Goal: Check status: Check status

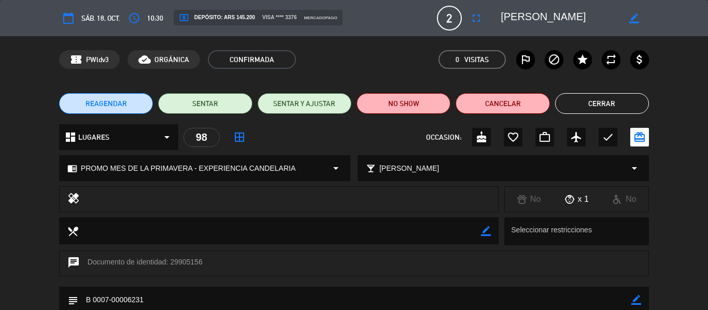
scroll to position [103, 0]
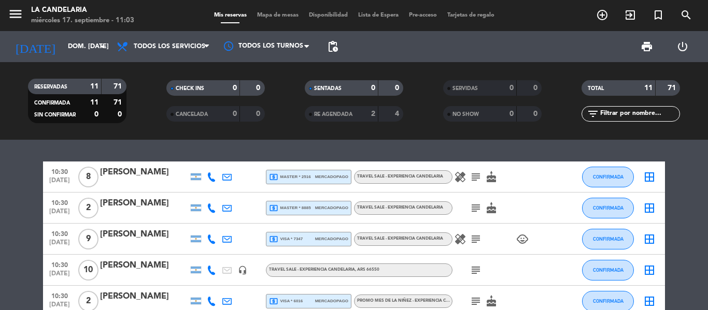
scroll to position [196, 0]
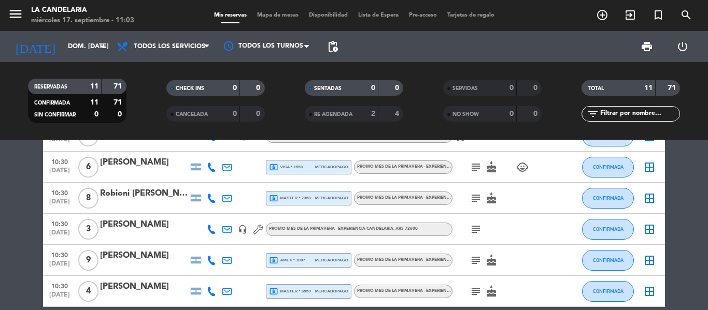
click at [135, 232] on div at bounding box center [144, 236] width 88 height 8
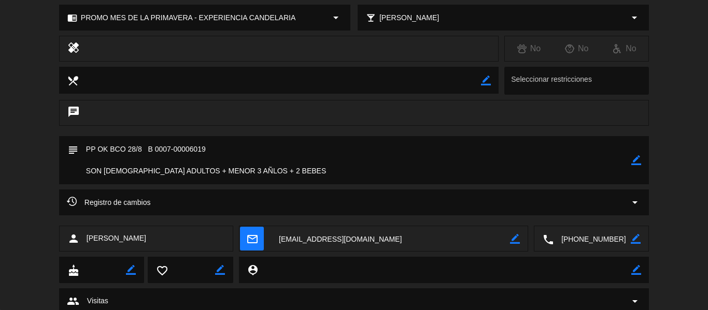
scroll to position [186, 0]
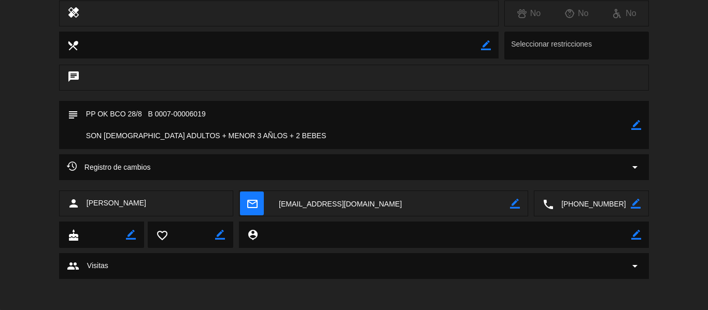
click at [319, 161] on div "Registro de cambios arrow_drop_down" at bounding box center [354, 167] width 574 height 12
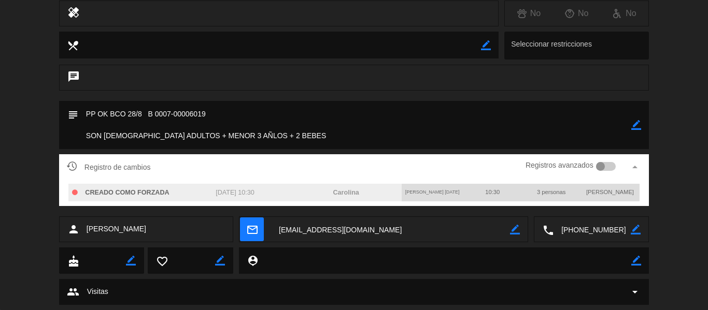
drag, startPoint x: 360, startPoint y: 192, endPoint x: 336, endPoint y: 195, distance: 24.6
click at [336, 195] on div "Carolina" at bounding box center [346, 193] width 111 height 18
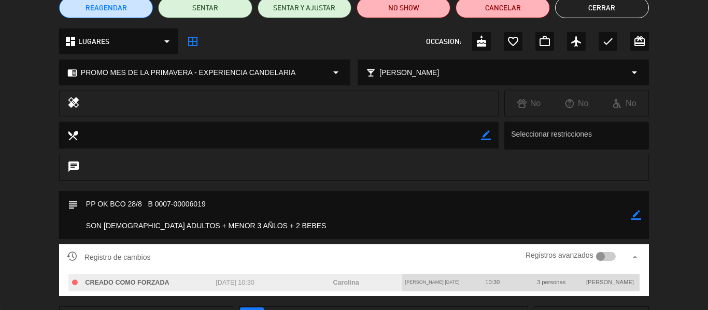
scroll to position [0, 0]
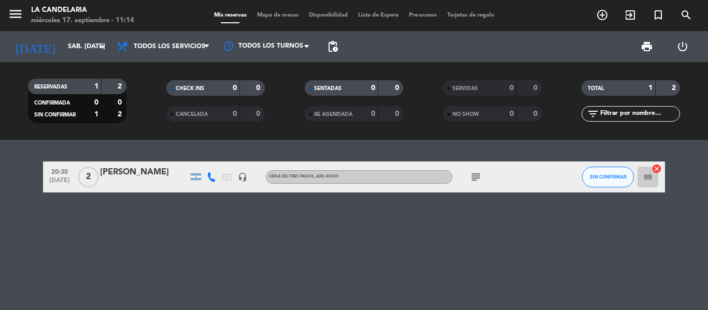
click at [90, 117] on div "1" at bounding box center [88, 115] width 21 height 12
click at [90, 112] on div "1" at bounding box center [88, 115] width 21 height 12
click at [133, 174] on div "FEDERICO CANCHELO" at bounding box center [144, 172] width 88 height 13
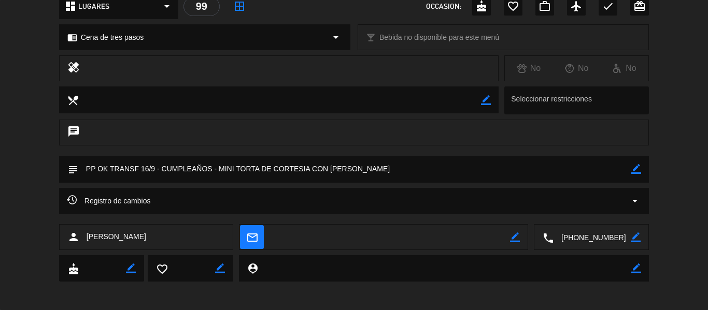
scroll to position [134, 0]
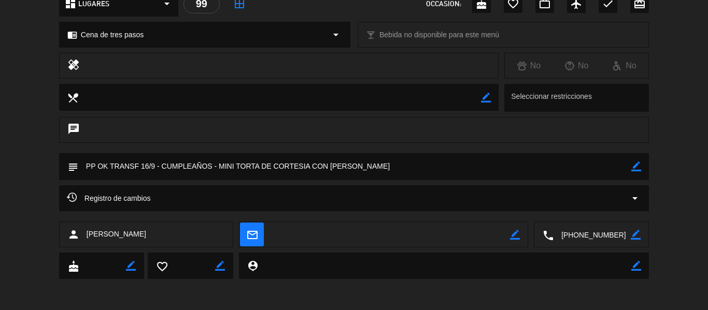
click at [310, 201] on div "Registro de cambios arrow_drop_down" at bounding box center [354, 198] width 574 height 12
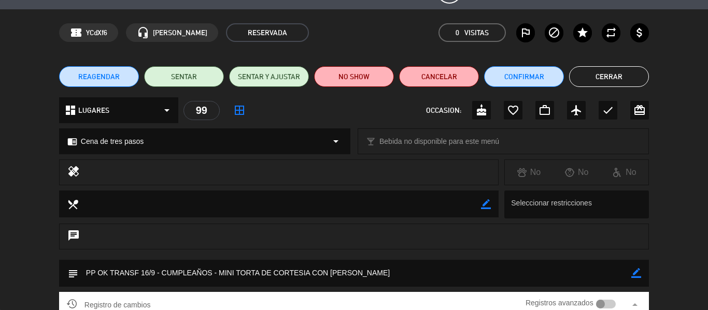
scroll to position [0, 0]
